Goal: Information Seeking & Learning: Compare options

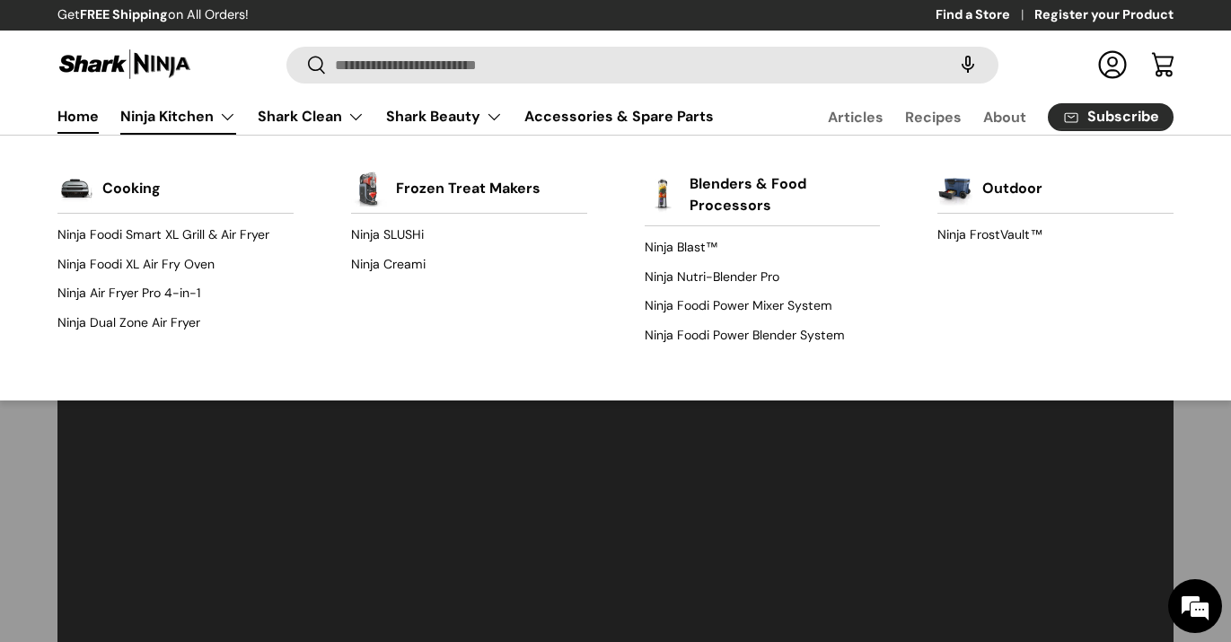
click at [177, 116] on link "Ninja Kitchen" at bounding box center [178, 117] width 116 height 36
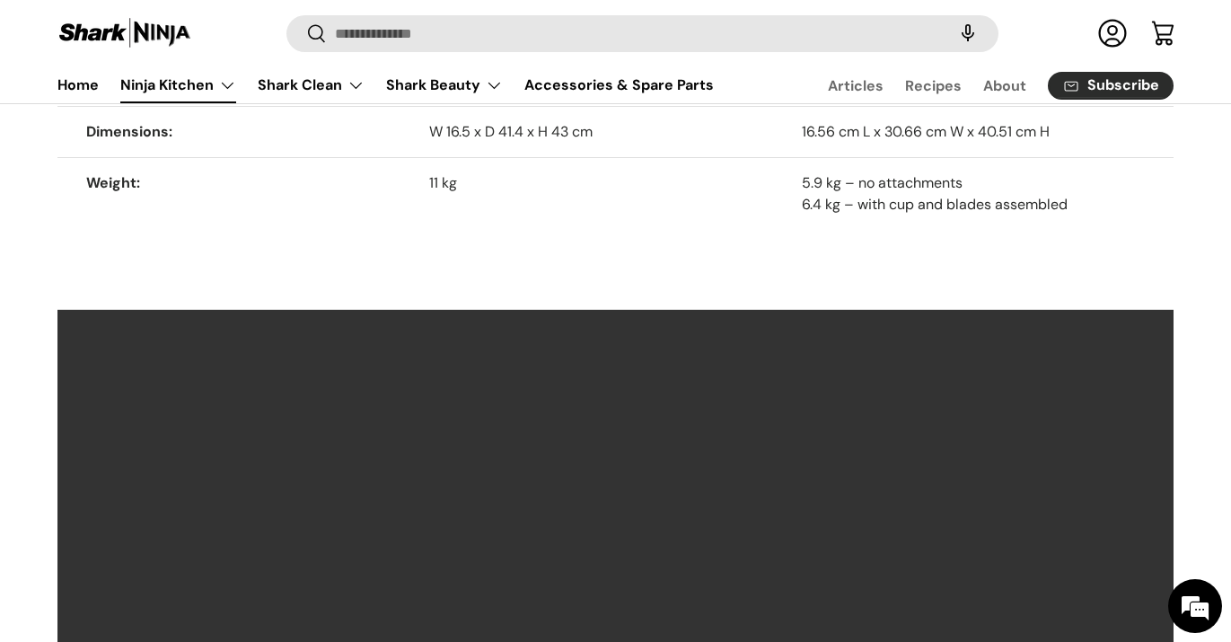
scroll to position [1534, 0]
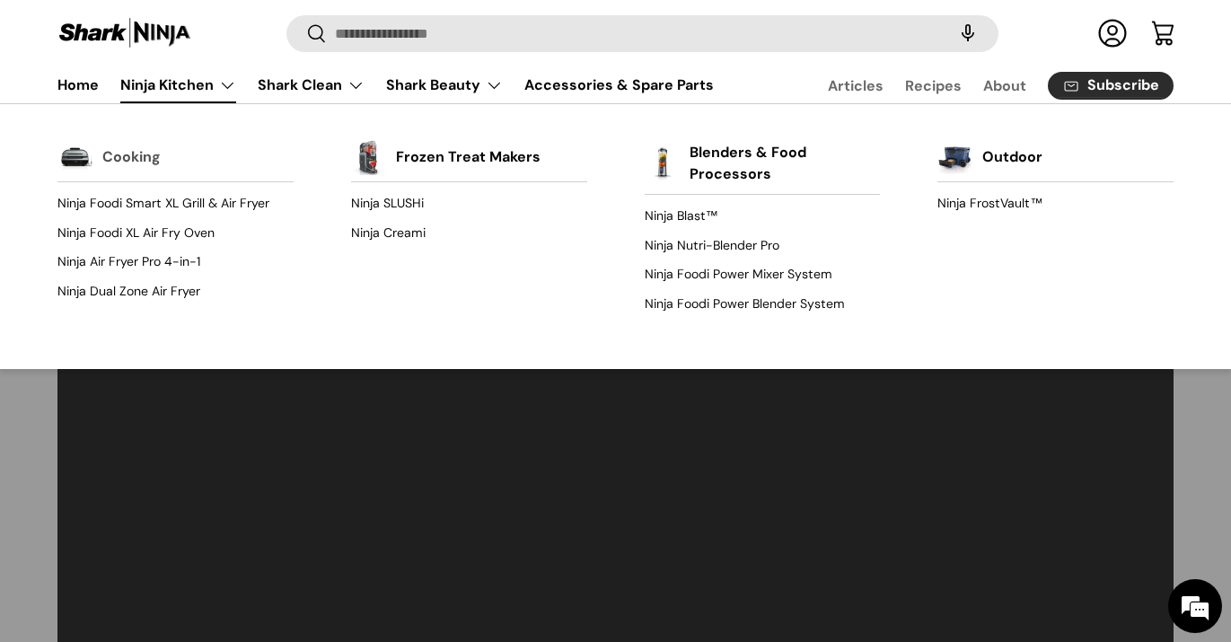
click at [134, 155] on link "Cooking" at bounding box center [131, 157] width 58 height 40
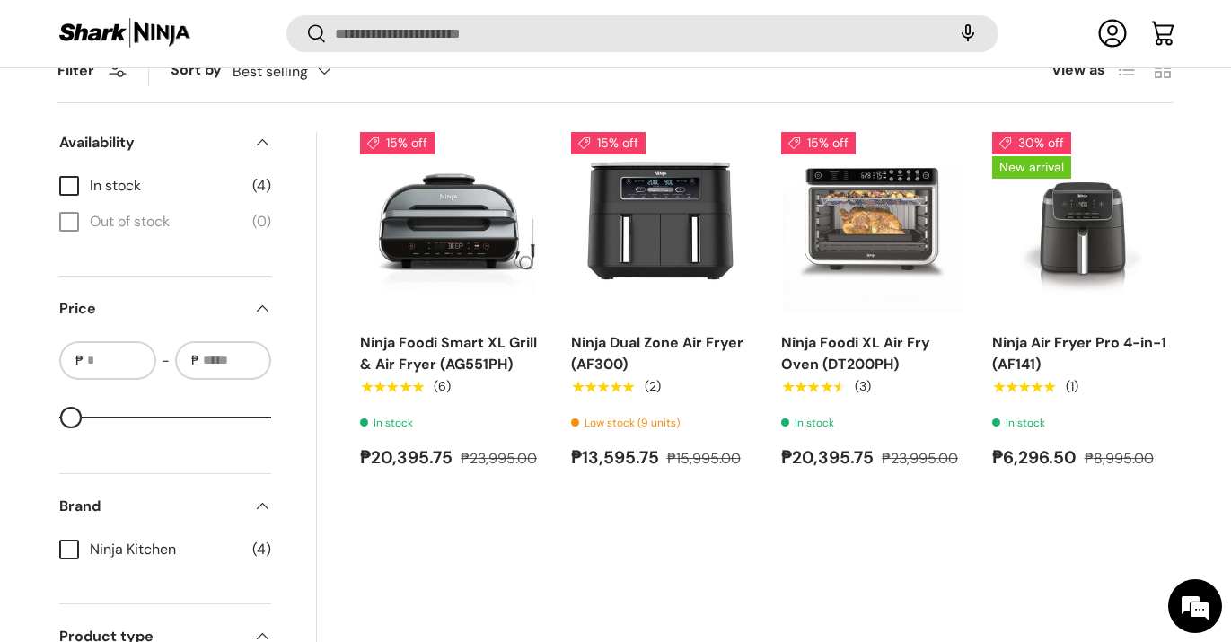
scroll to position [653, 0]
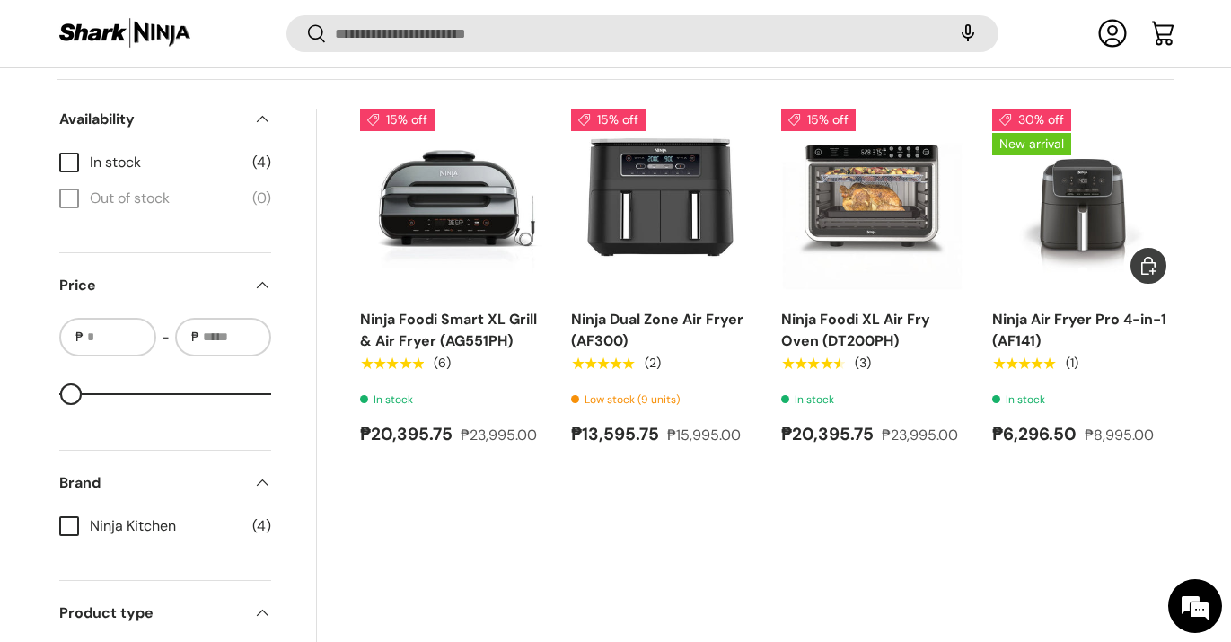
click at [1072, 323] on link "Ninja Air Fryer Pro 4-in-1 (AF141)" at bounding box center [1079, 330] width 174 height 40
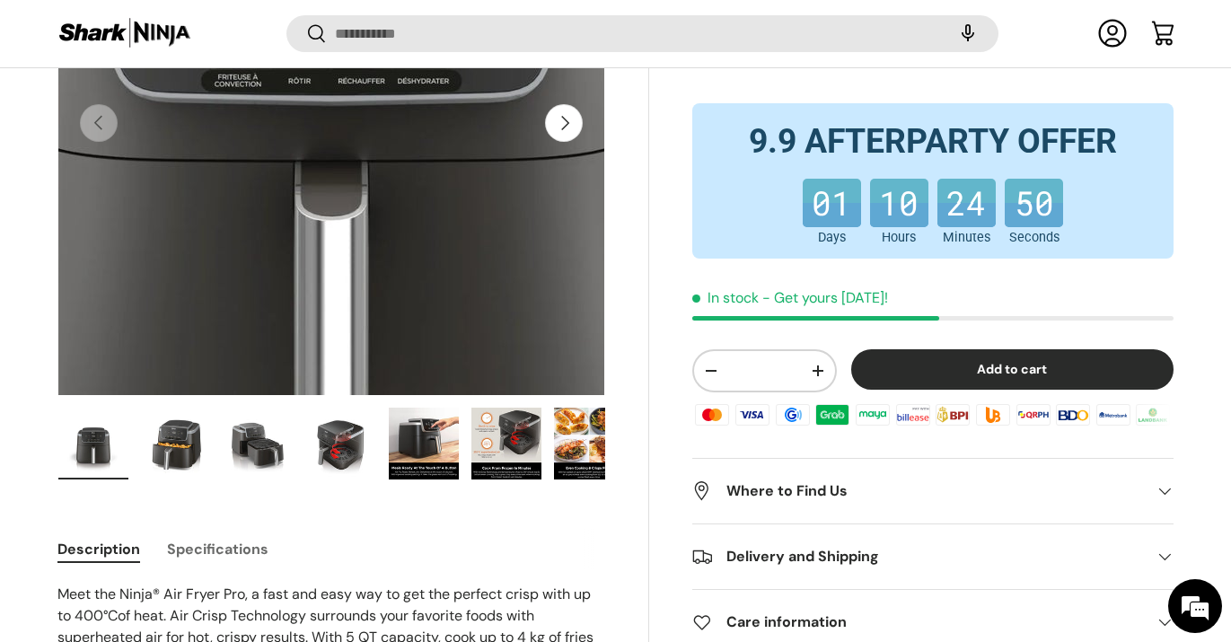
scroll to position [339, 0]
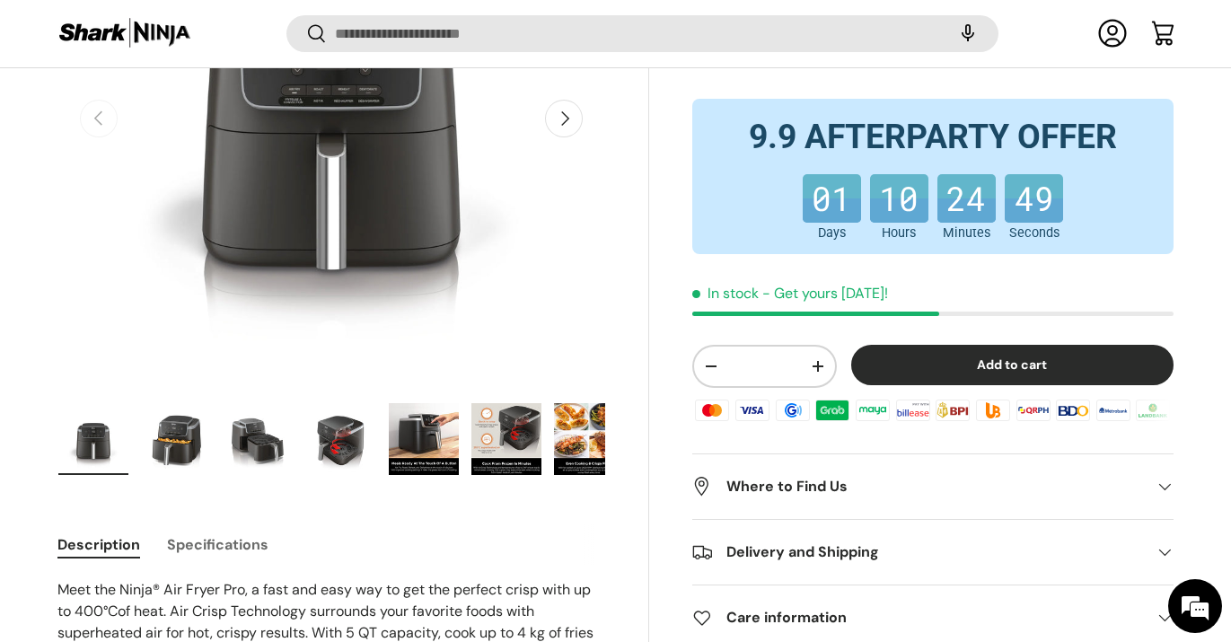
click at [158, 450] on img "Gallery Viewer" at bounding box center [176, 439] width 70 height 72
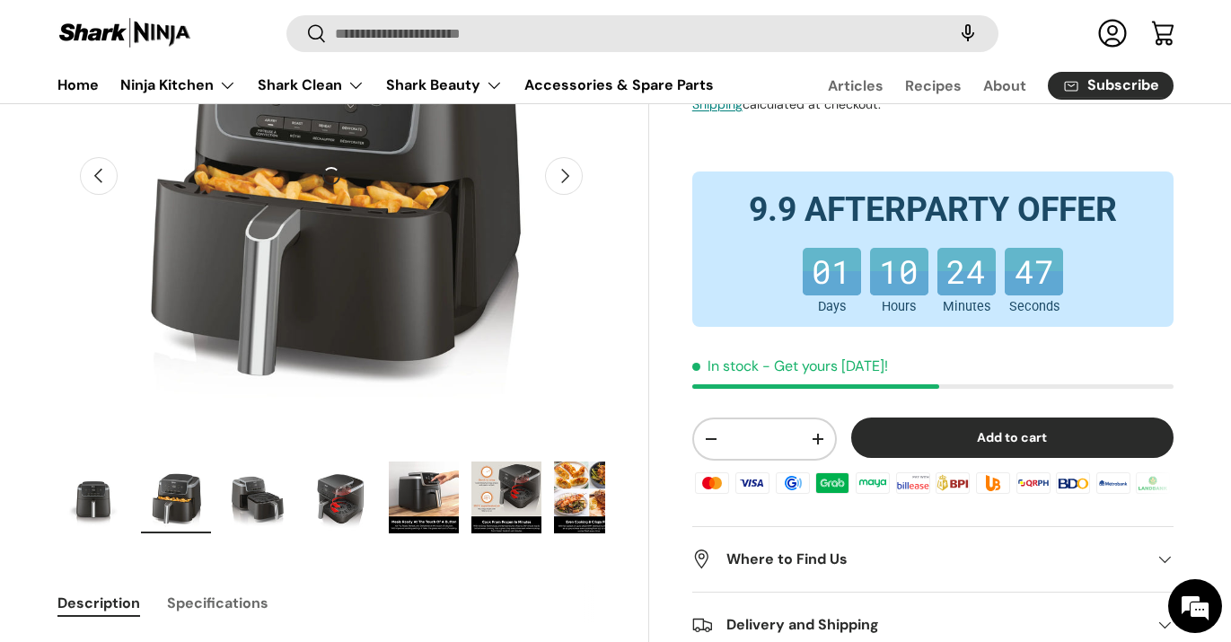
scroll to position [245, 0]
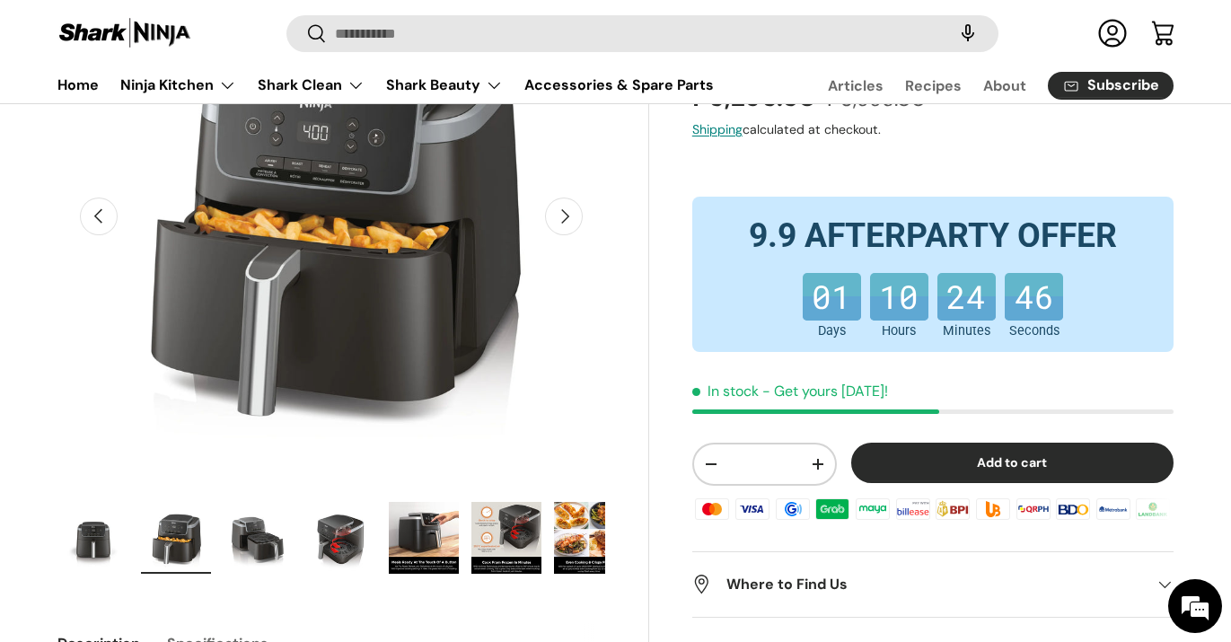
click at [567, 214] on button "Next" at bounding box center [564, 217] width 38 height 38
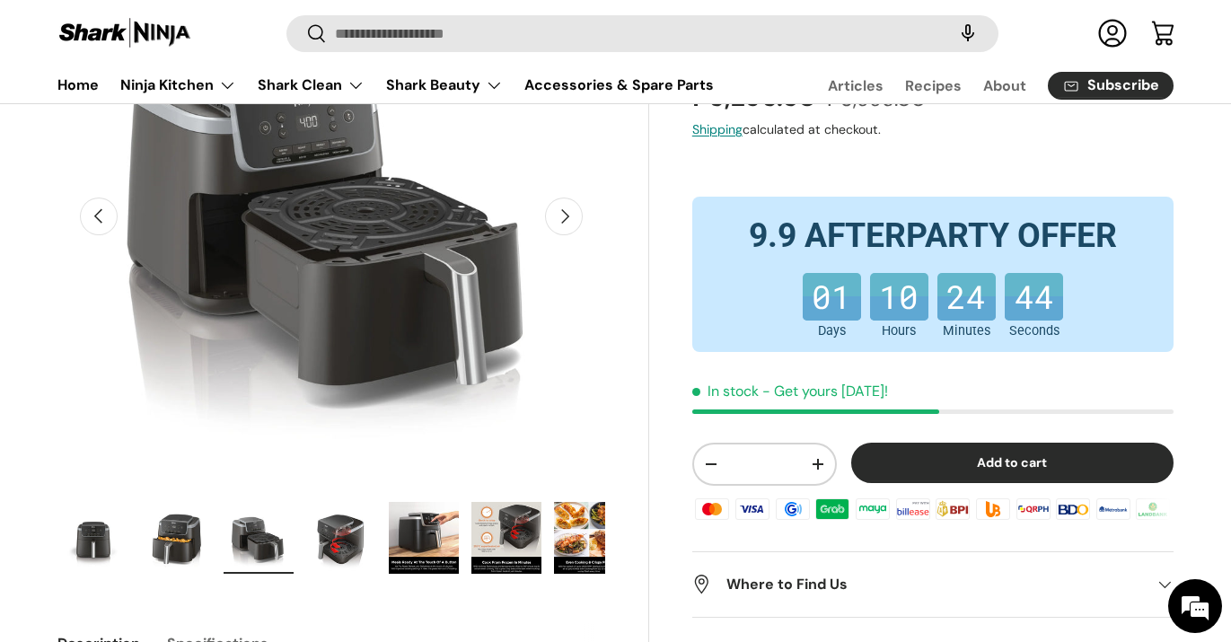
click at [567, 214] on button "Next" at bounding box center [564, 217] width 38 height 38
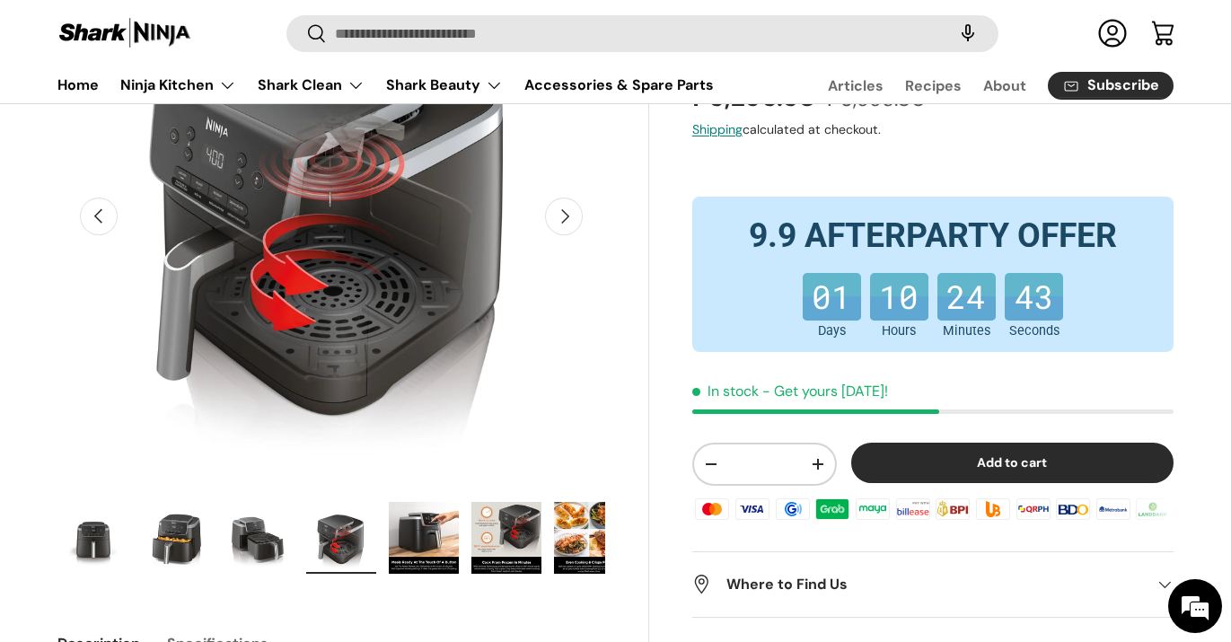
click at [567, 214] on button "Next" at bounding box center [564, 217] width 38 height 38
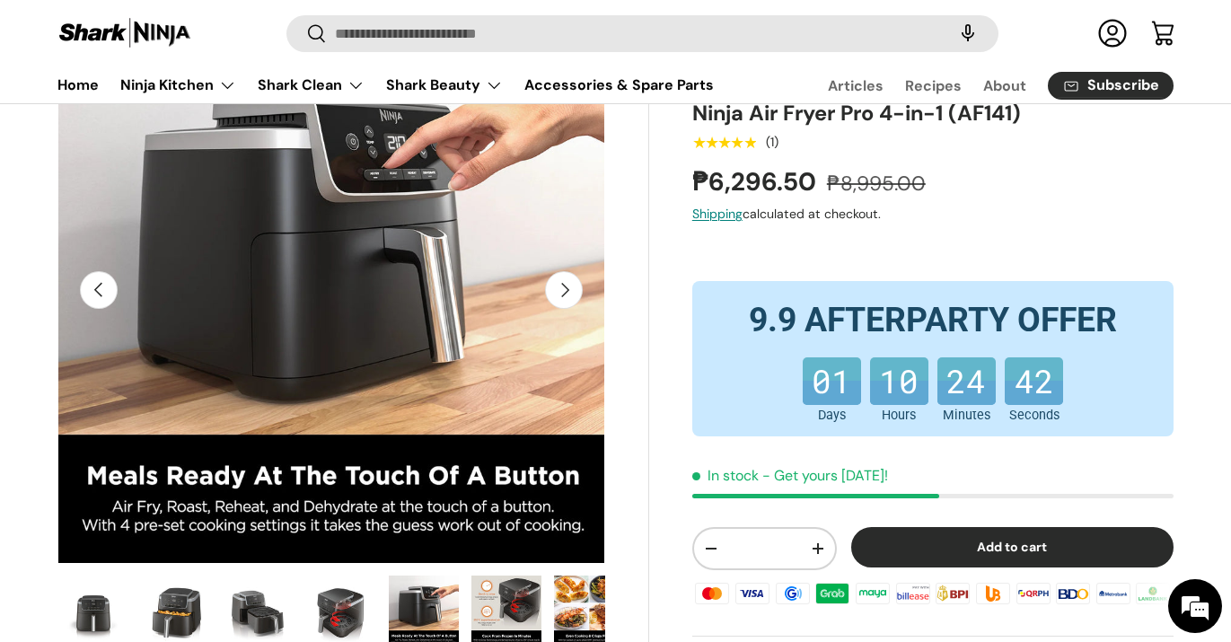
scroll to position [141, 0]
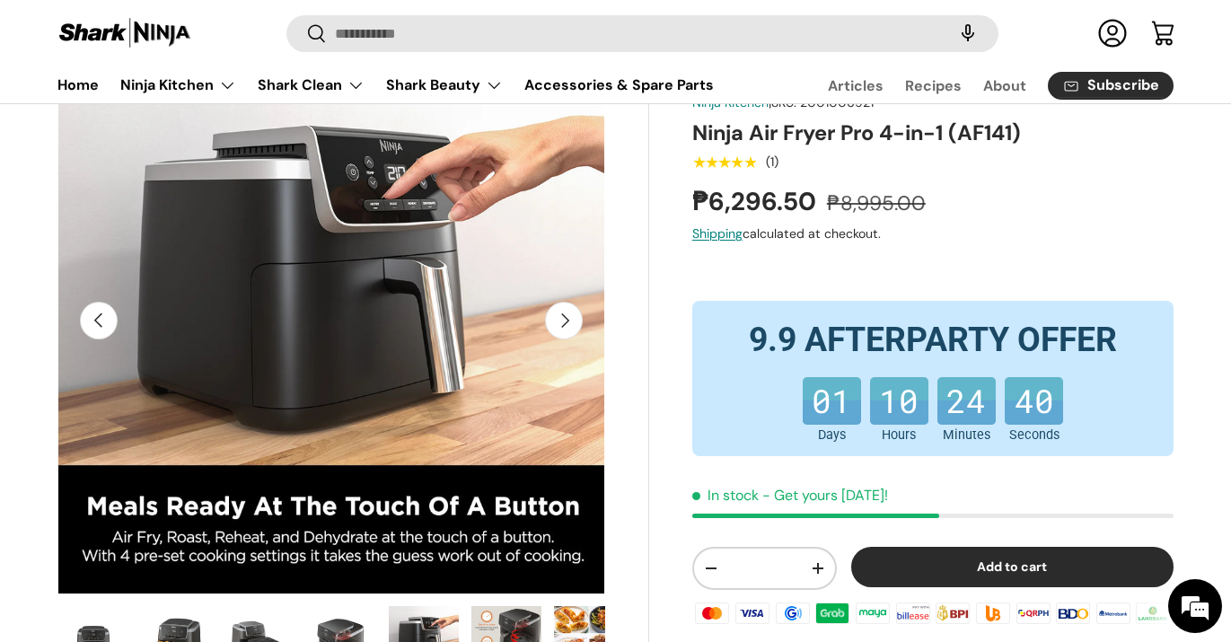
click at [568, 325] on button "Next" at bounding box center [564, 321] width 38 height 38
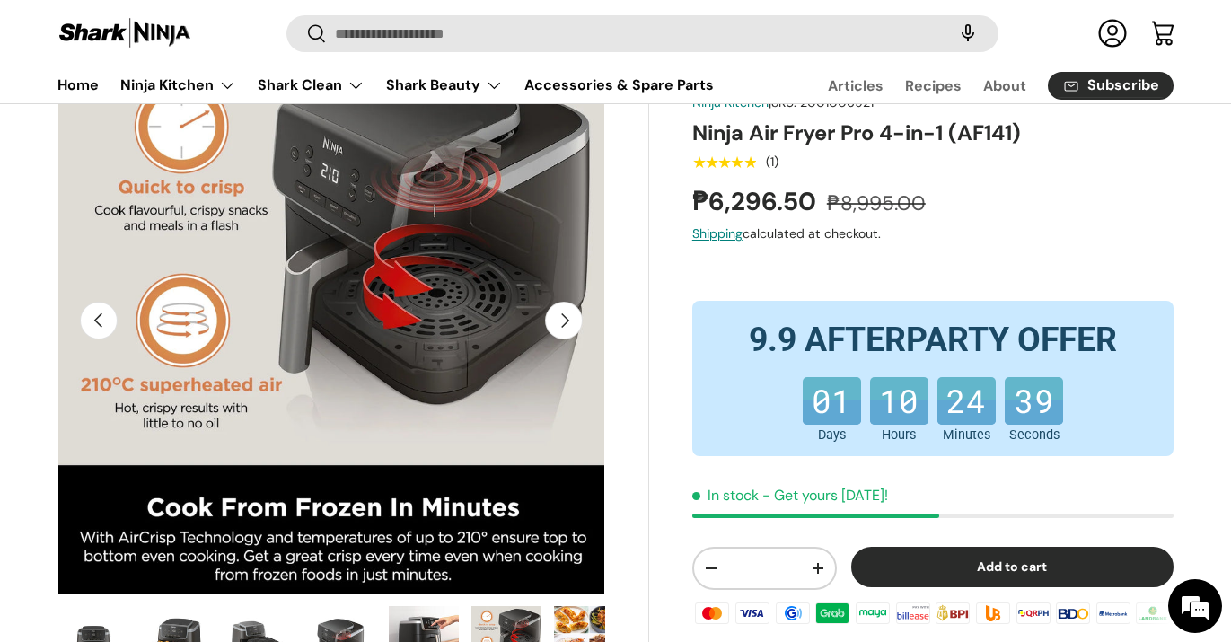
click at [568, 325] on button "Next" at bounding box center [564, 321] width 38 height 38
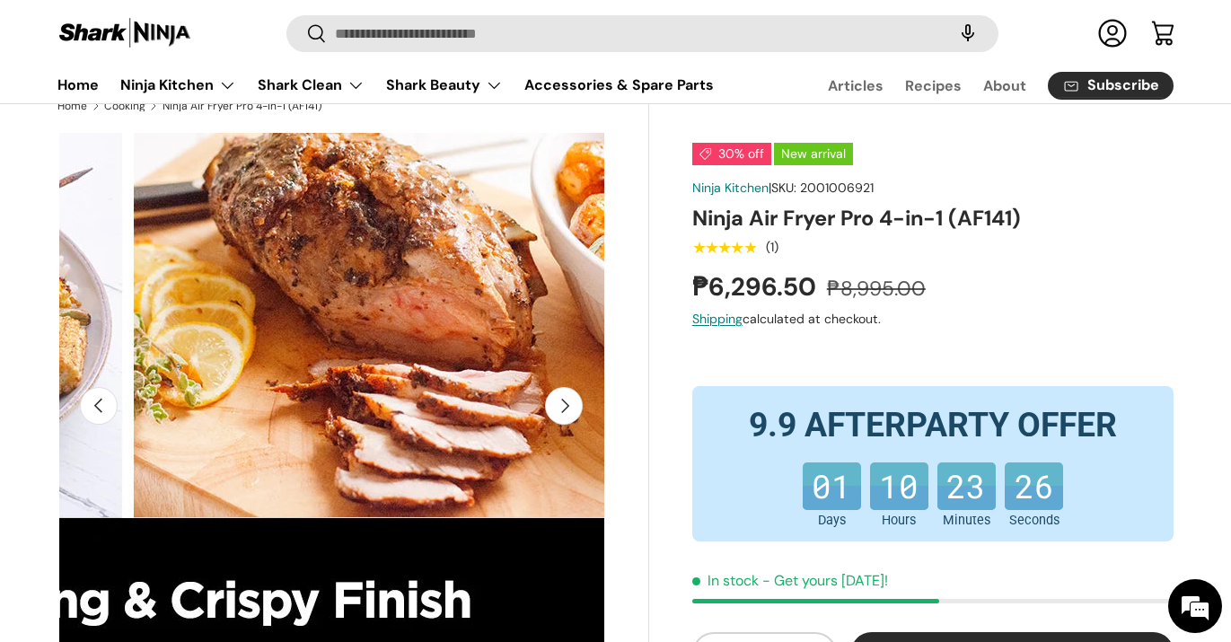
scroll to position [0, 0]
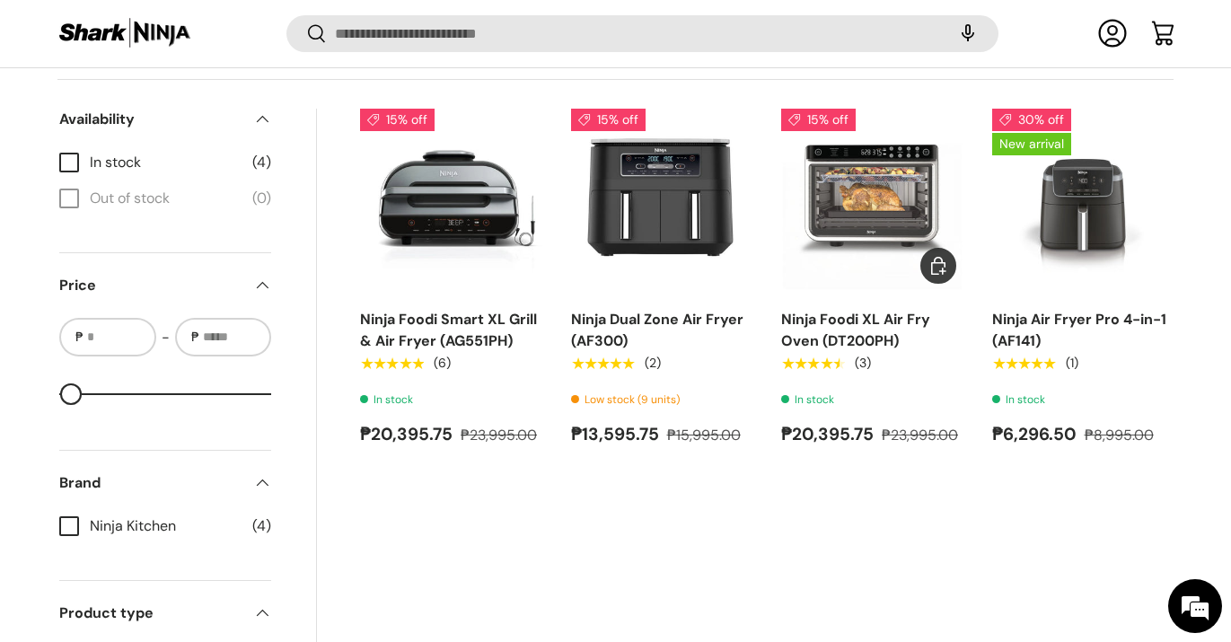
click at [0, 0] on img "Ninja Foodi XL Air Fry Oven (DT200PH)" at bounding box center [0, 0] width 0 height 0
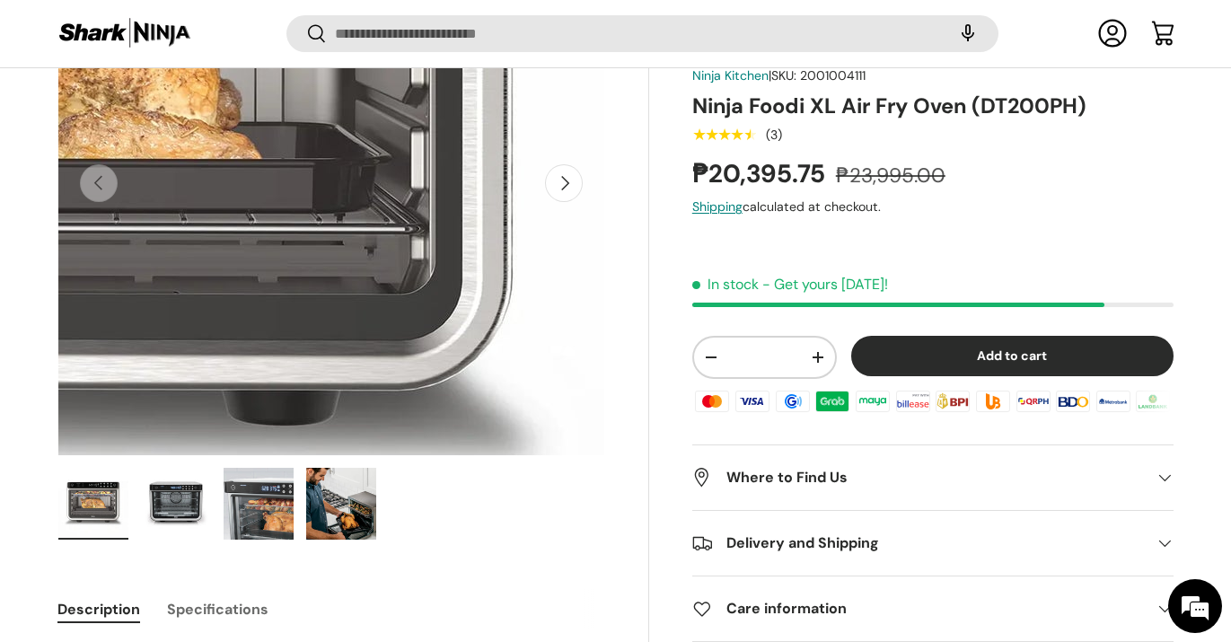
scroll to position [276, 0]
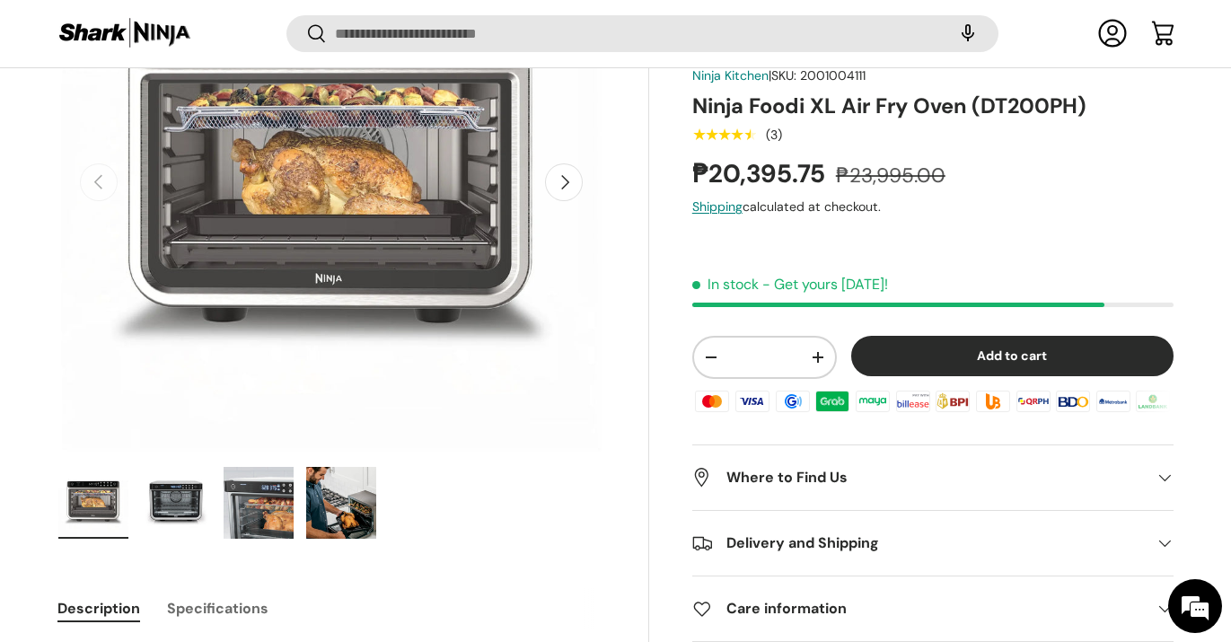
click at [178, 513] on img "Gallery Viewer" at bounding box center [176, 503] width 70 height 72
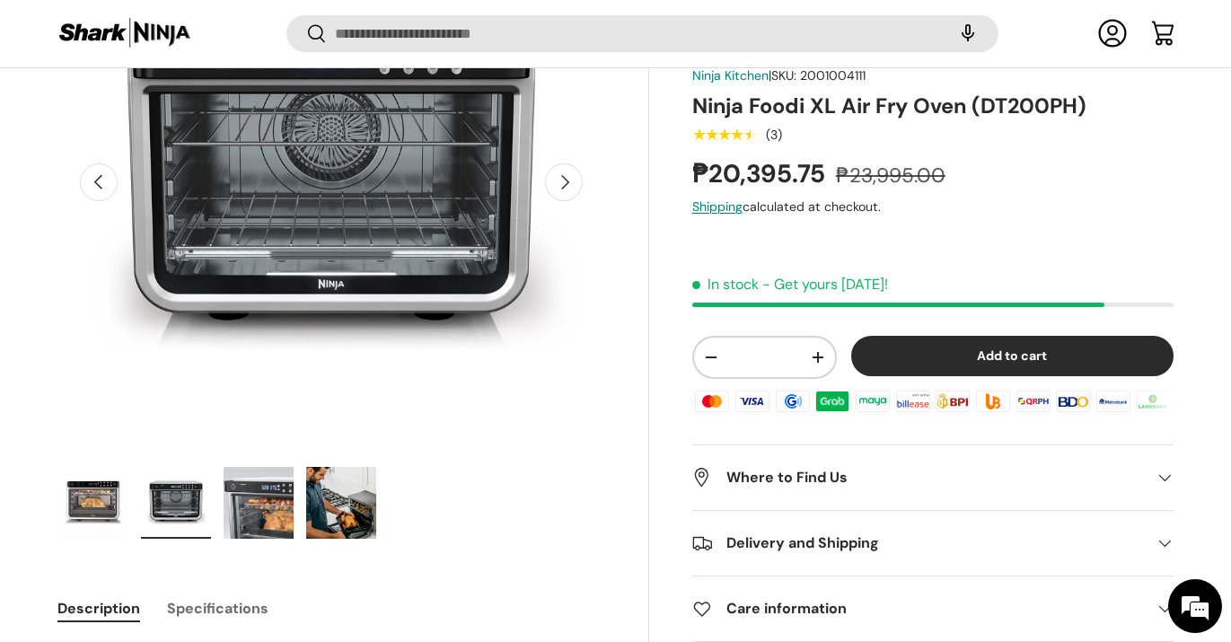
click at [255, 513] on img "Gallery Viewer" at bounding box center [259, 503] width 70 height 72
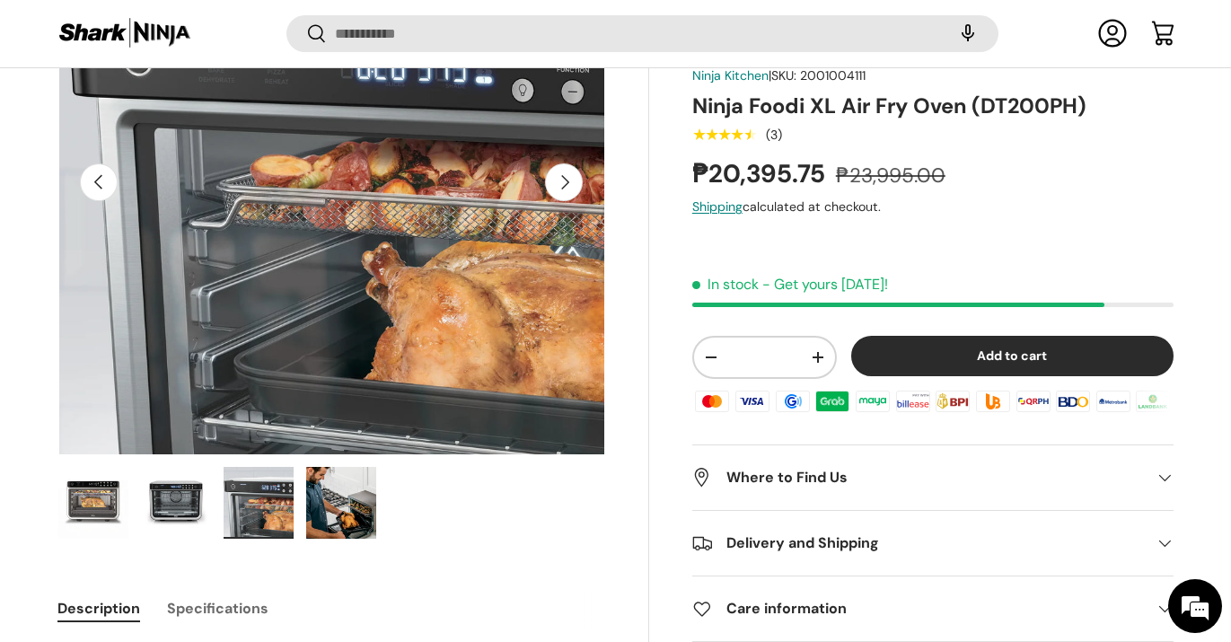
click at [322, 517] on img "Gallery Viewer" at bounding box center [341, 503] width 70 height 72
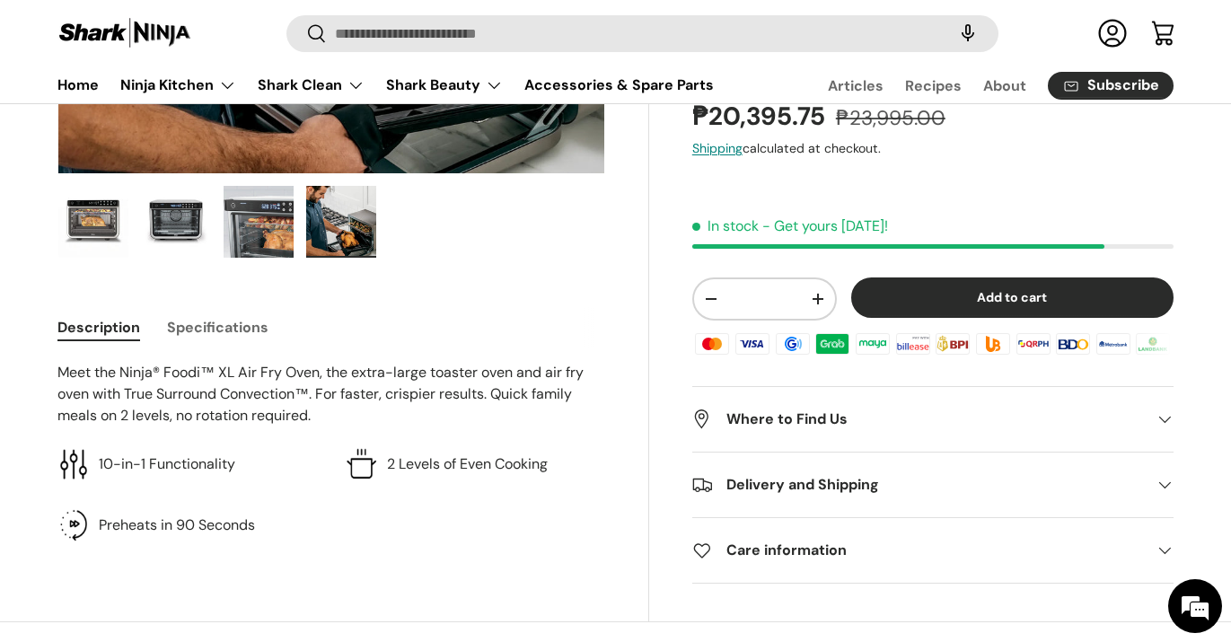
scroll to position [546, 0]
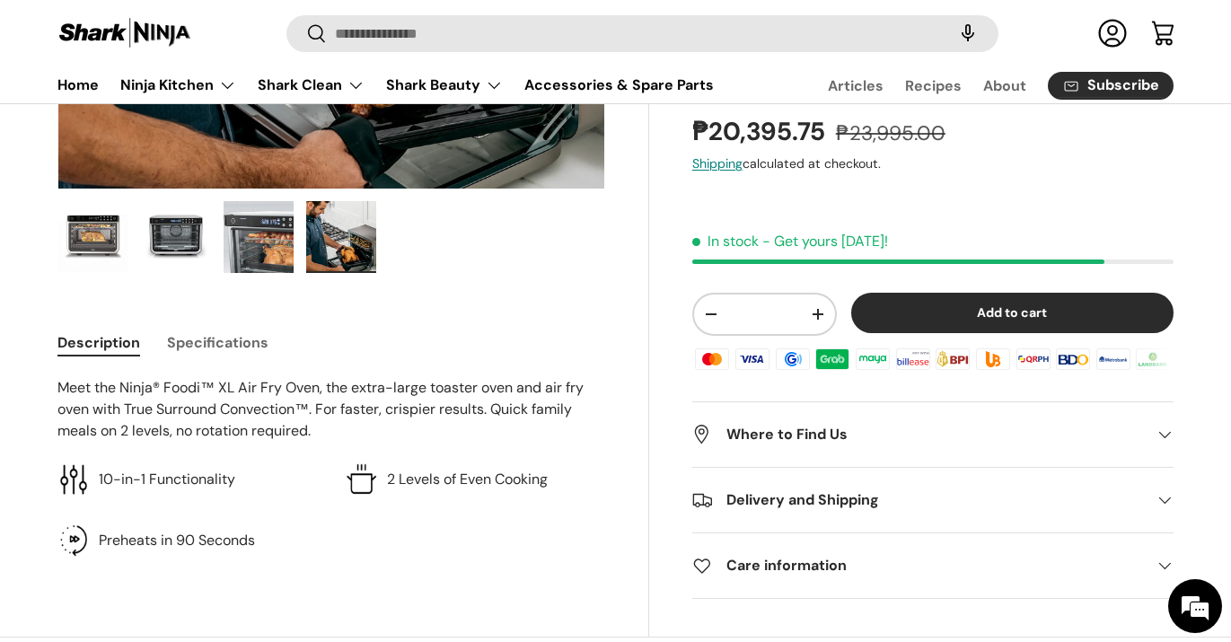
click at [242, 343] on button "Specifications" at bounding box center [217, 342] width 101 height 40
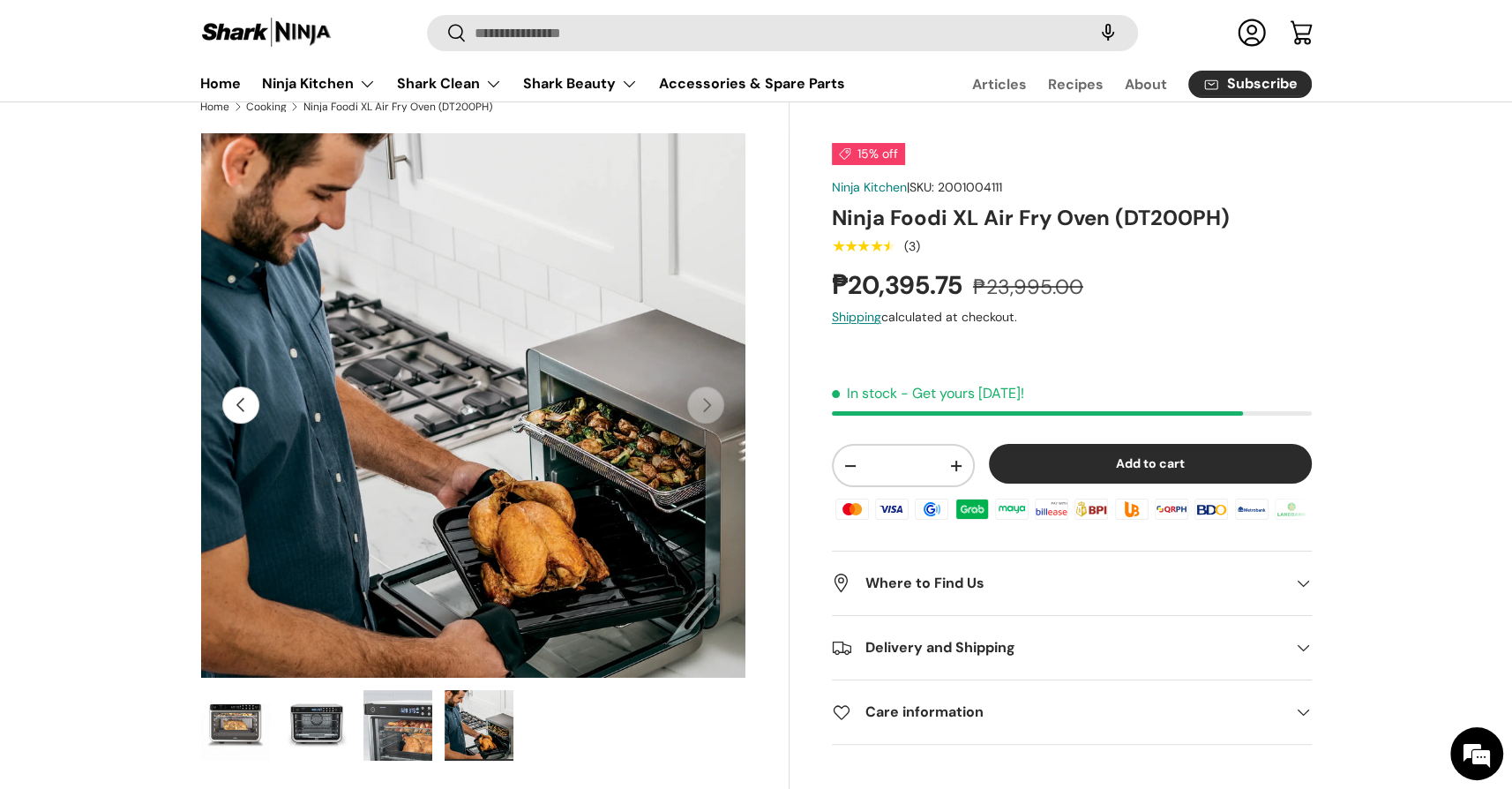
scroll to position [0, 0]
